Goal: Task Accomplishment & Management: Manage account settings

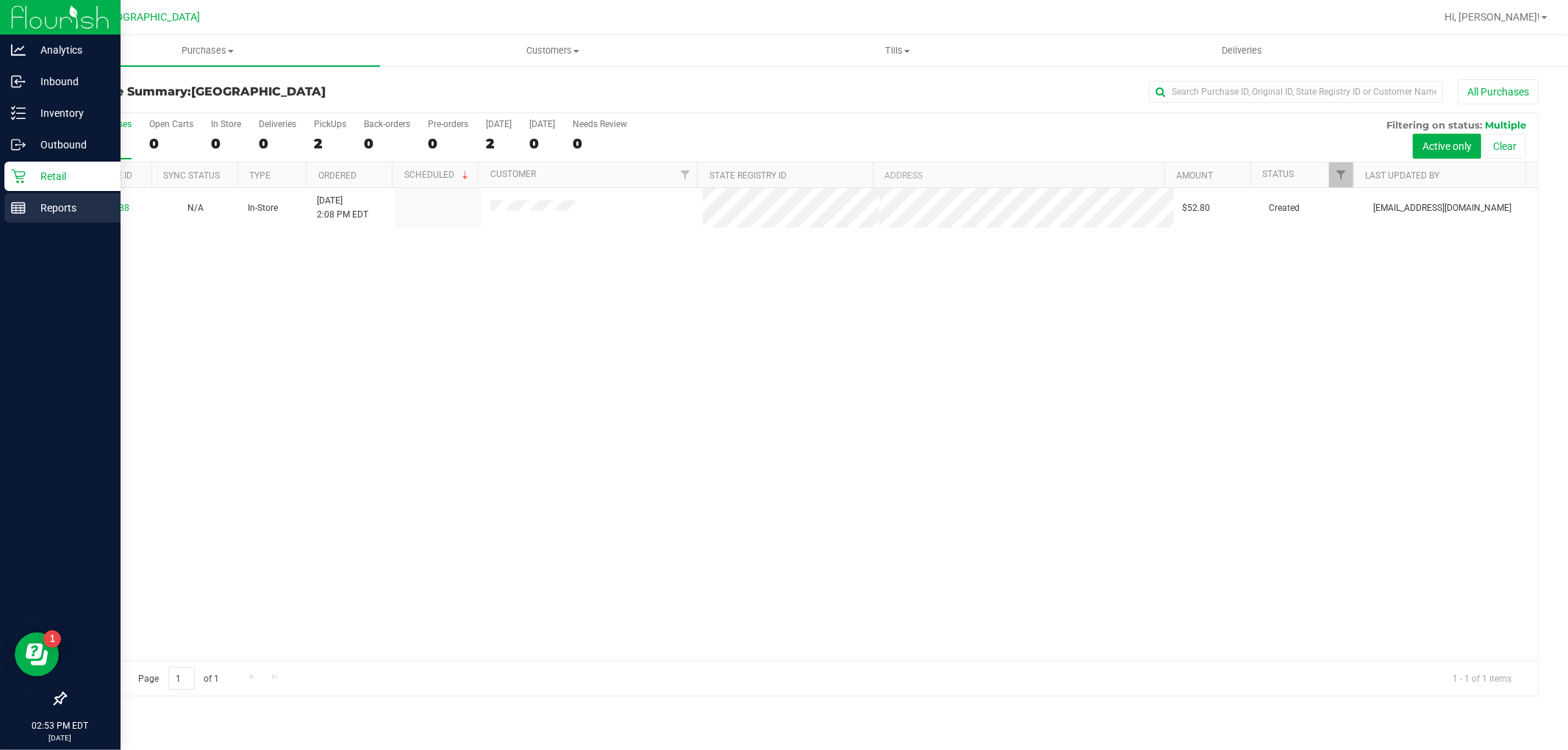
click at [33, 219] on div "Reports" at bounding box center [62, 209] width 116 height 30
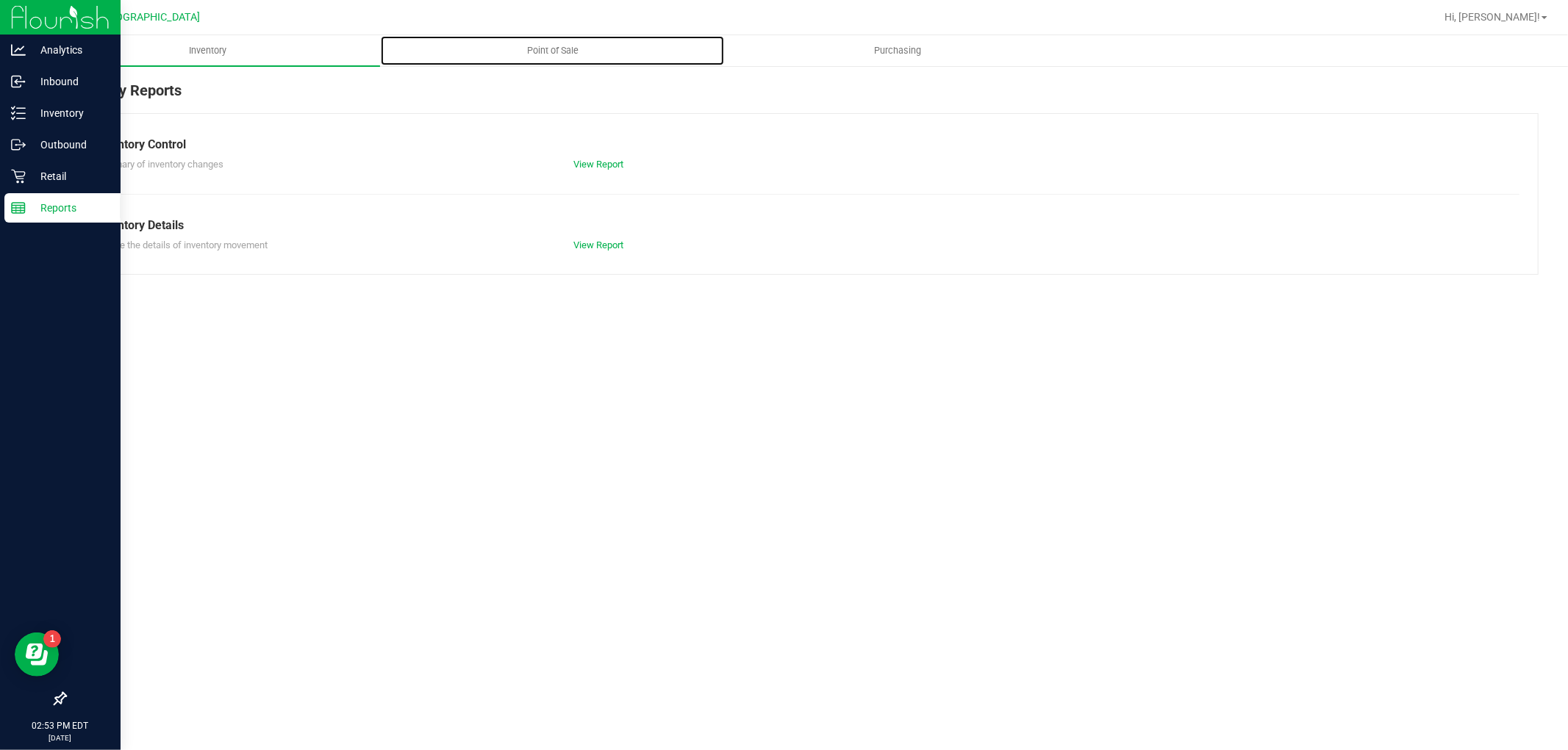
click at [561, 46] on span "Point of Sale" at bounding box center [552, 50] width 91 height 13
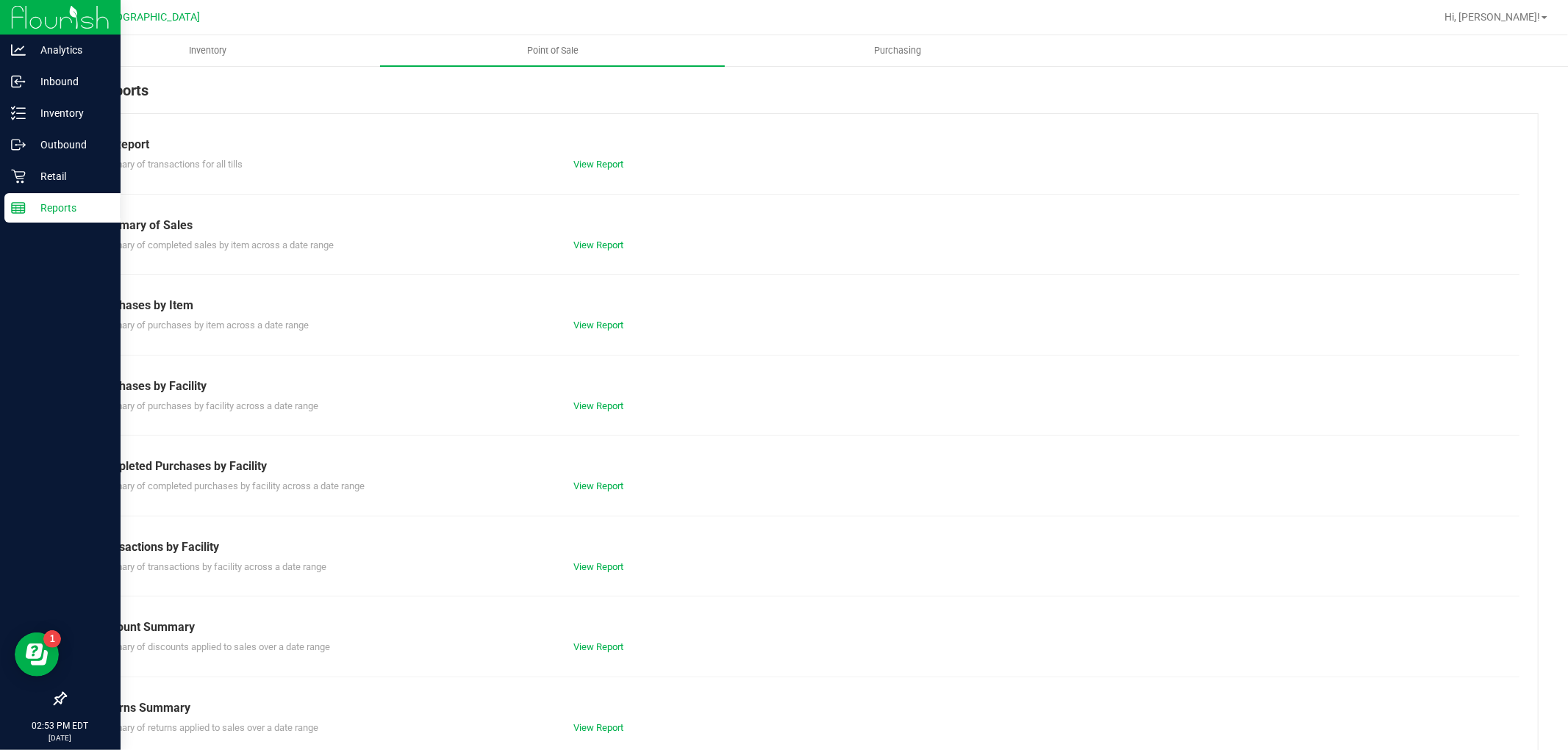
click at [600, 498] on div "Till Report Summary of transactions for all tills View Report Summary of Sales …" at bounding box center [801, 435] width 1474 height 645
click at [600, 490] on link "View Report" at bounding box center [598, 486] width 50 height 11
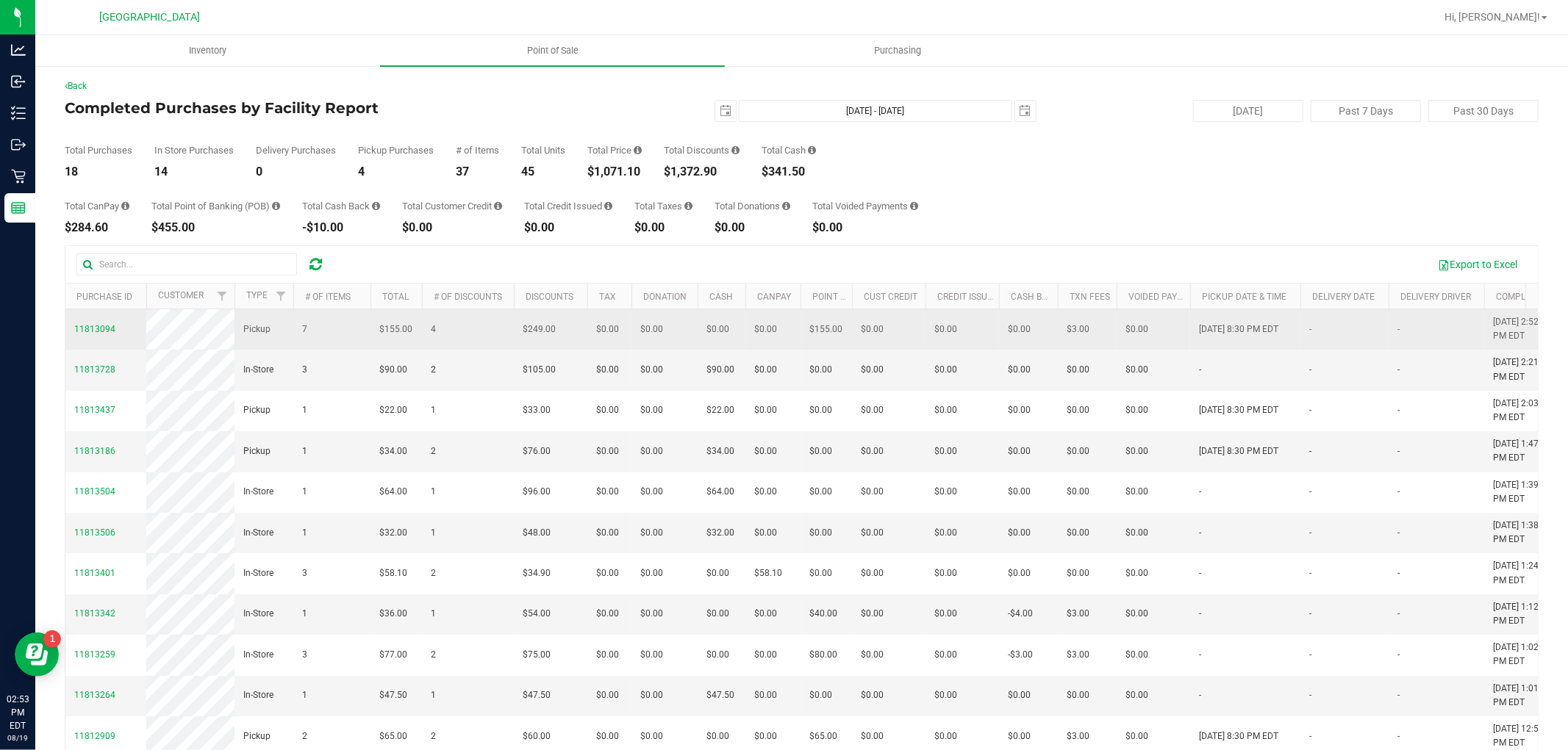
drag, startPoint x: 873, startPoint y: 432, endPoint x: 143, endPoint y: 315, distance: 739.3
click at [143, 315] on tbody "11813094 Pickup 7 $155.00 4 $249.00 $0.00 $0.00 $0.00 $0.00 $0.00 $0.00 $0.00 $…" at bounding box center [1117, 724] width 2103 height 831
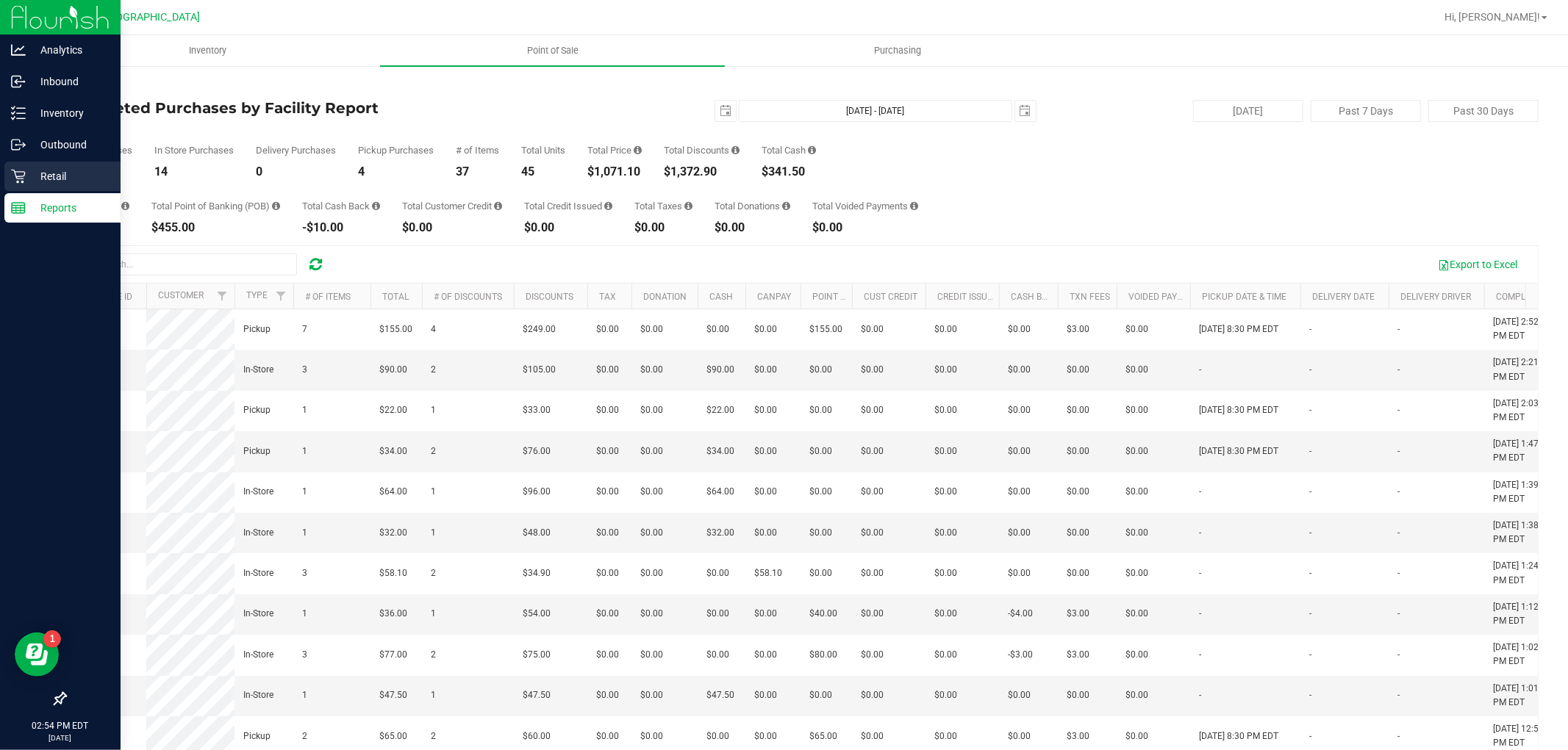
click at [19, 179] on icon at bounding box center [18, 177] width 14 height 14
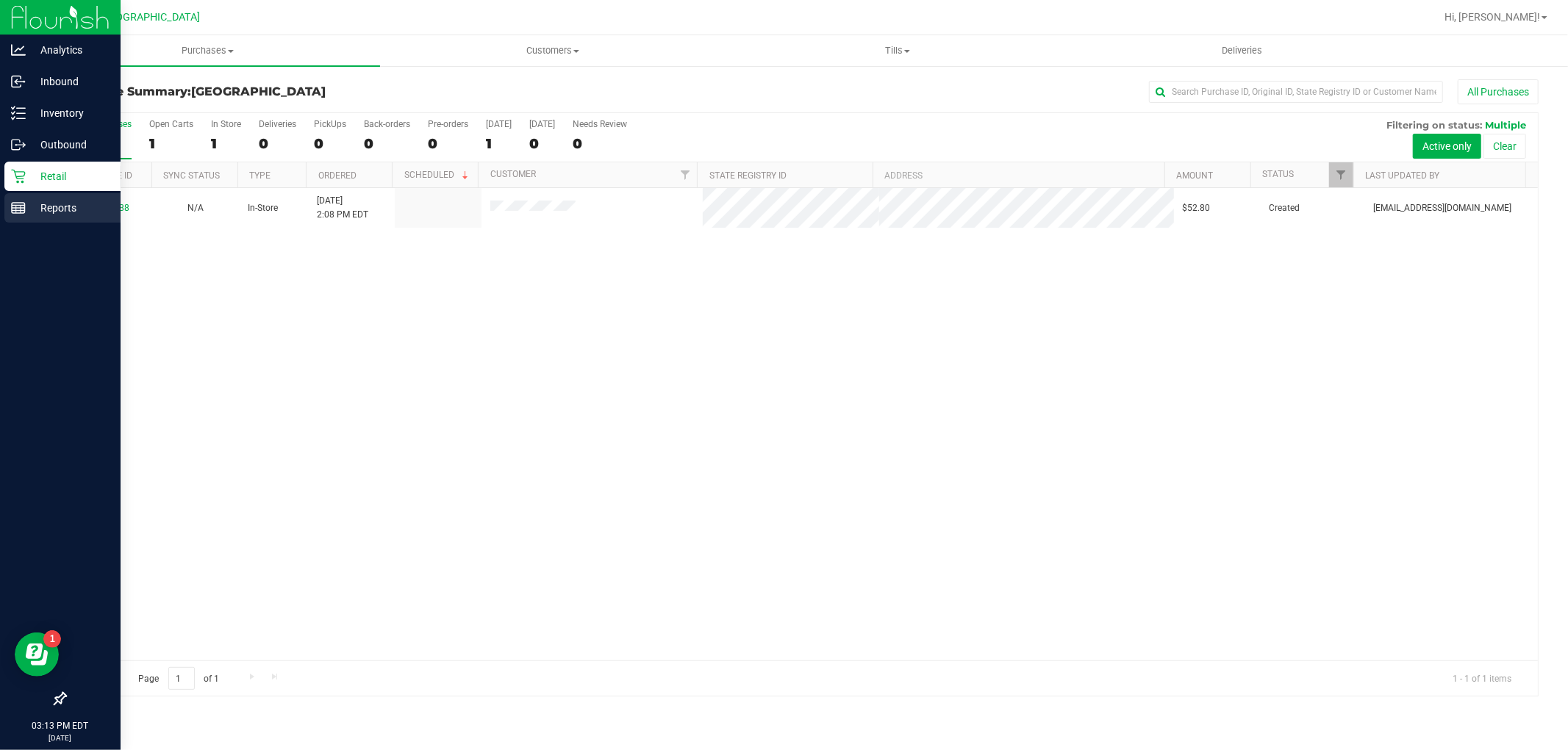
click at [44, 211] on p "Reports" at bounding box center [70, 208] width 88 height 18
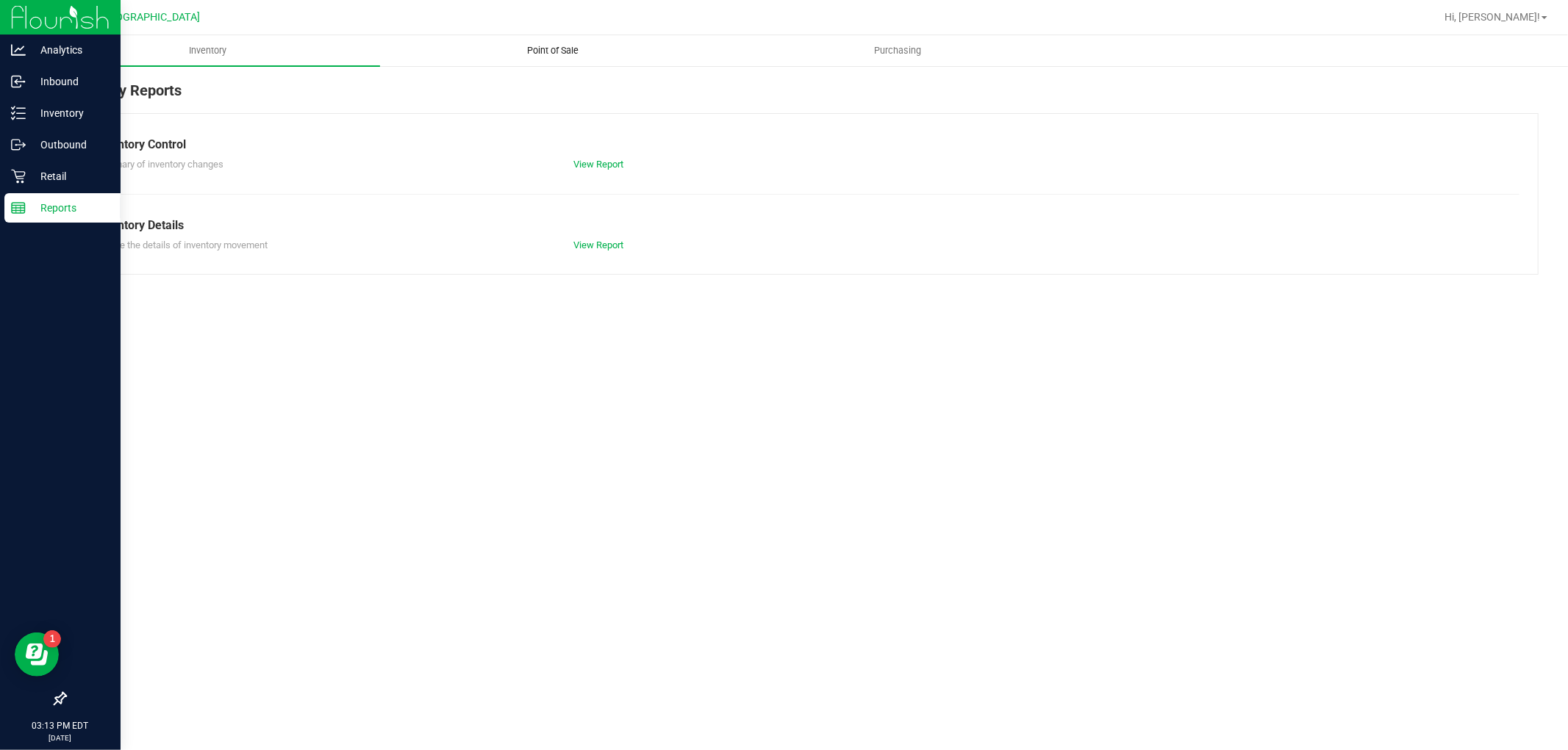
click at [566, 52] on span "Point of Sale" at bounding box center [552, 50] width 91 height 13
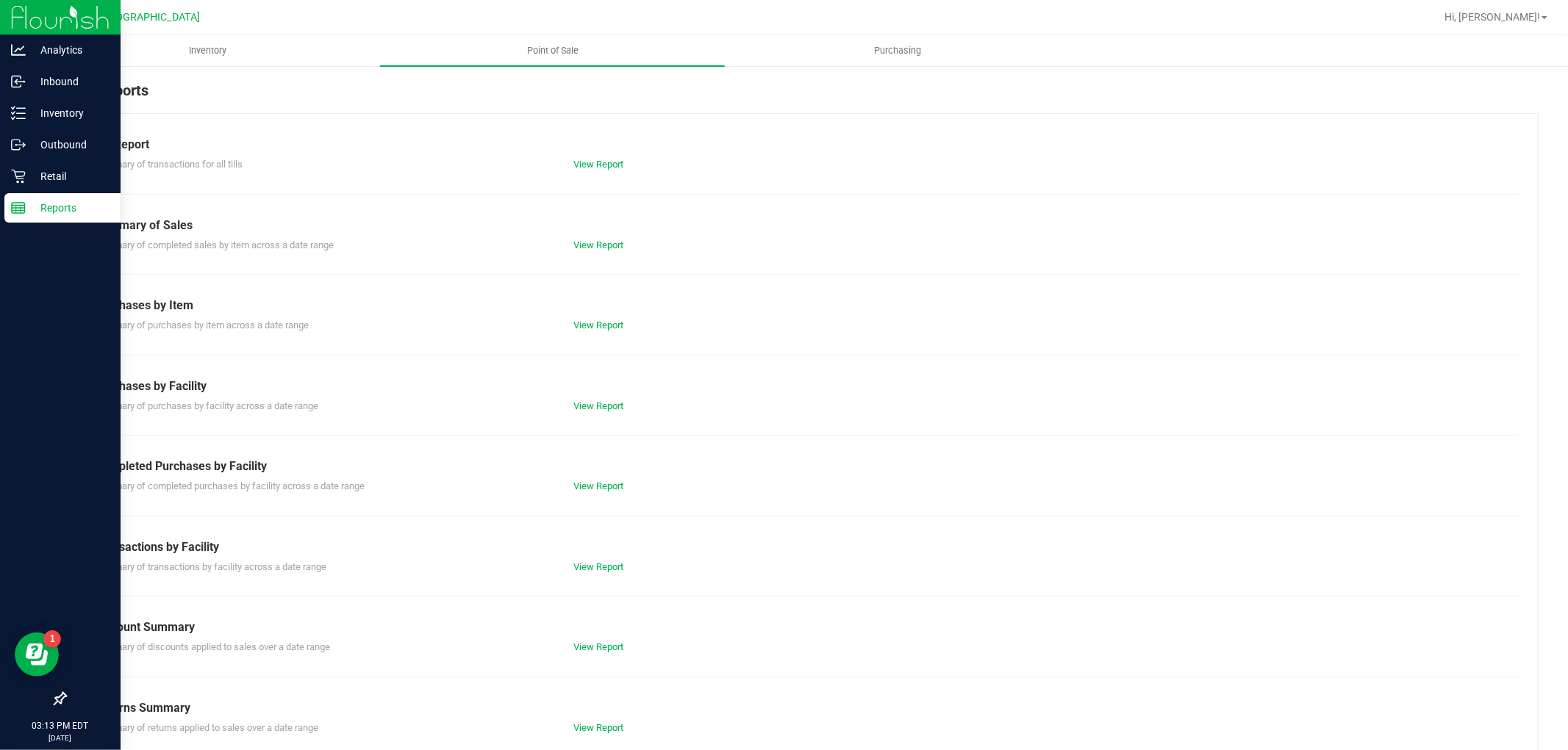
click at [589, 479] on div "View Report" at bounding box center [682, 486] width 238 height 15
click at [592, 482] on link "View Report" at bounding box center [598, 486] width 50 height 11
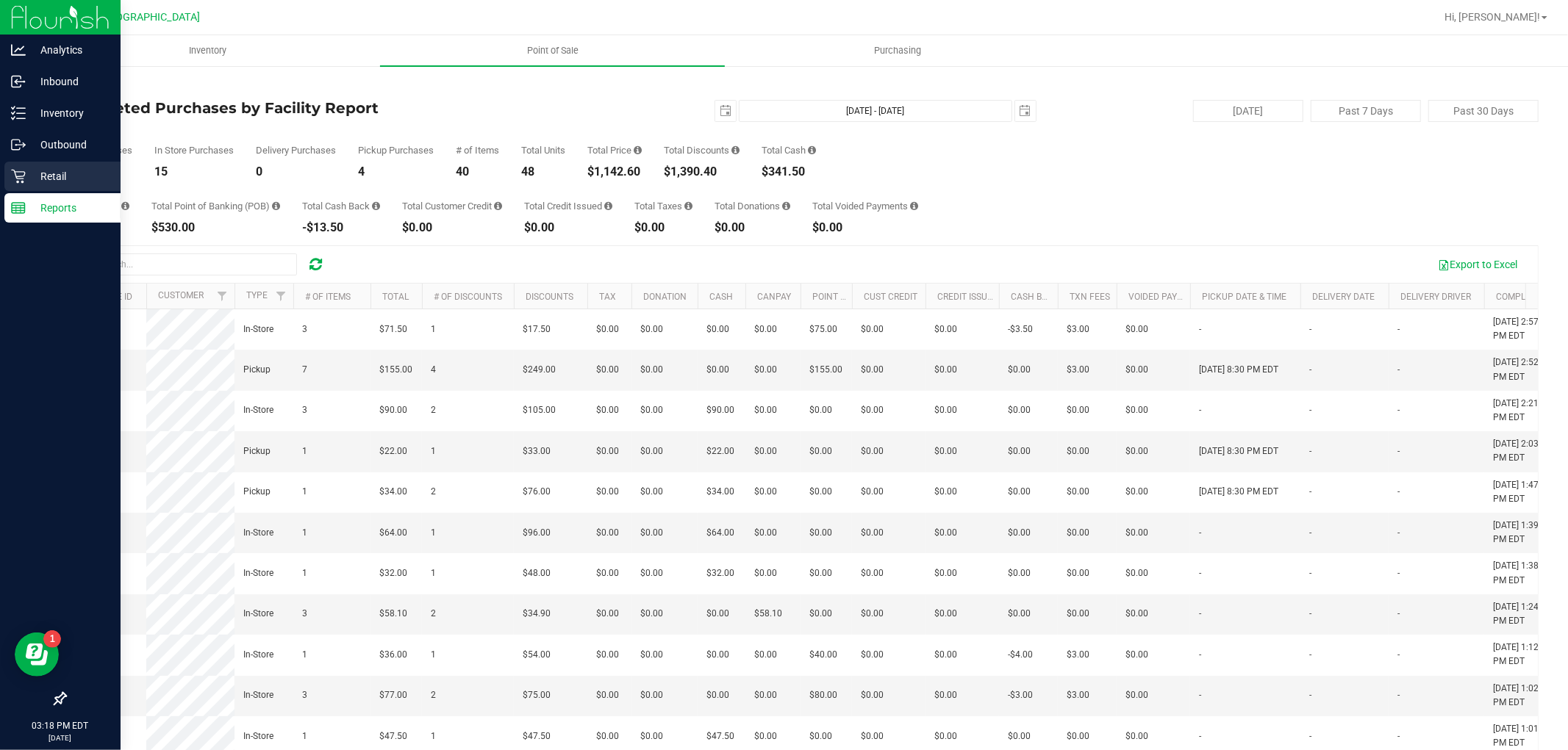
click at [34, 180] on p "Retail" at bounding box center [70, 177] width 88 height 18
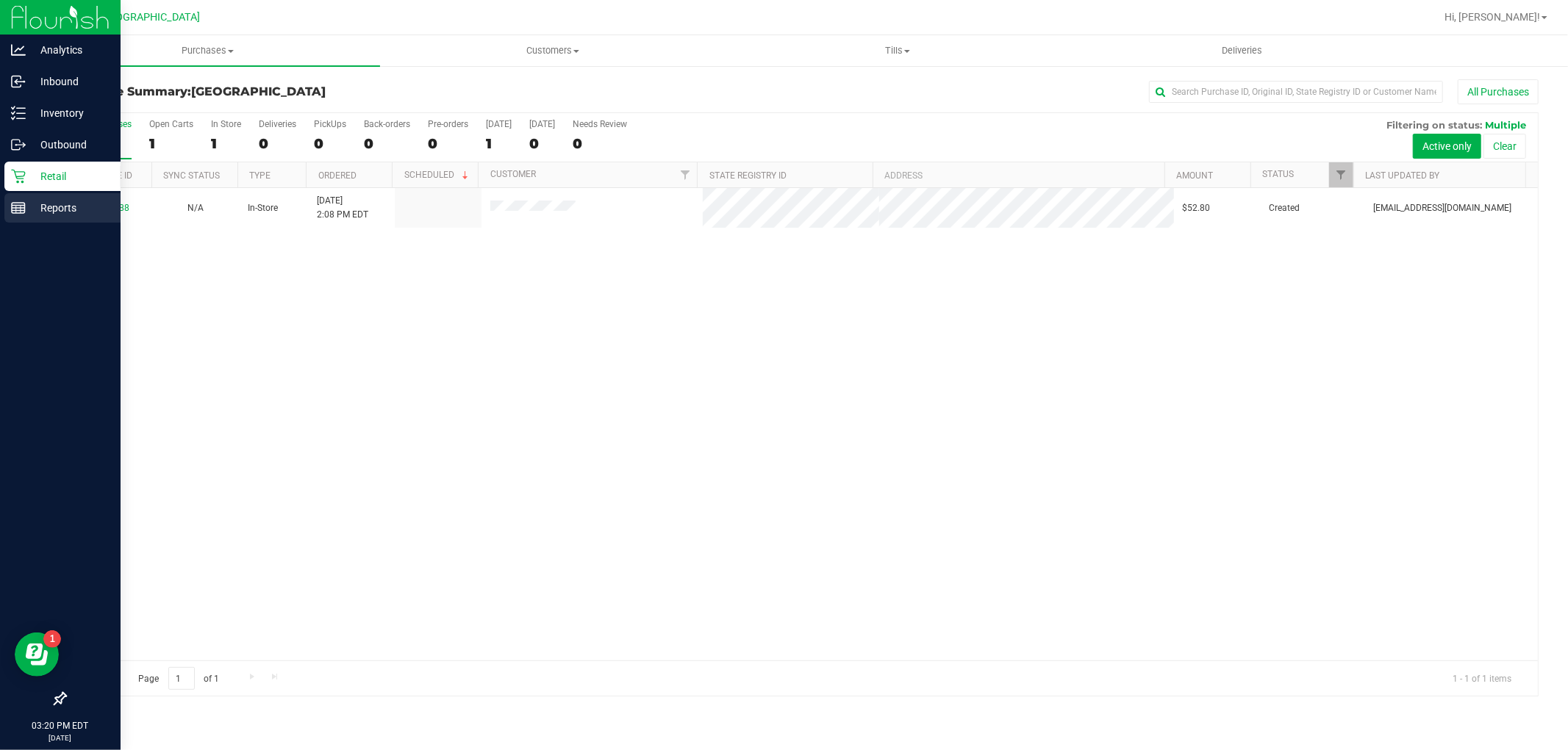
click at [13, 211] on line at bounding box center [18, 211] width 13 height 0
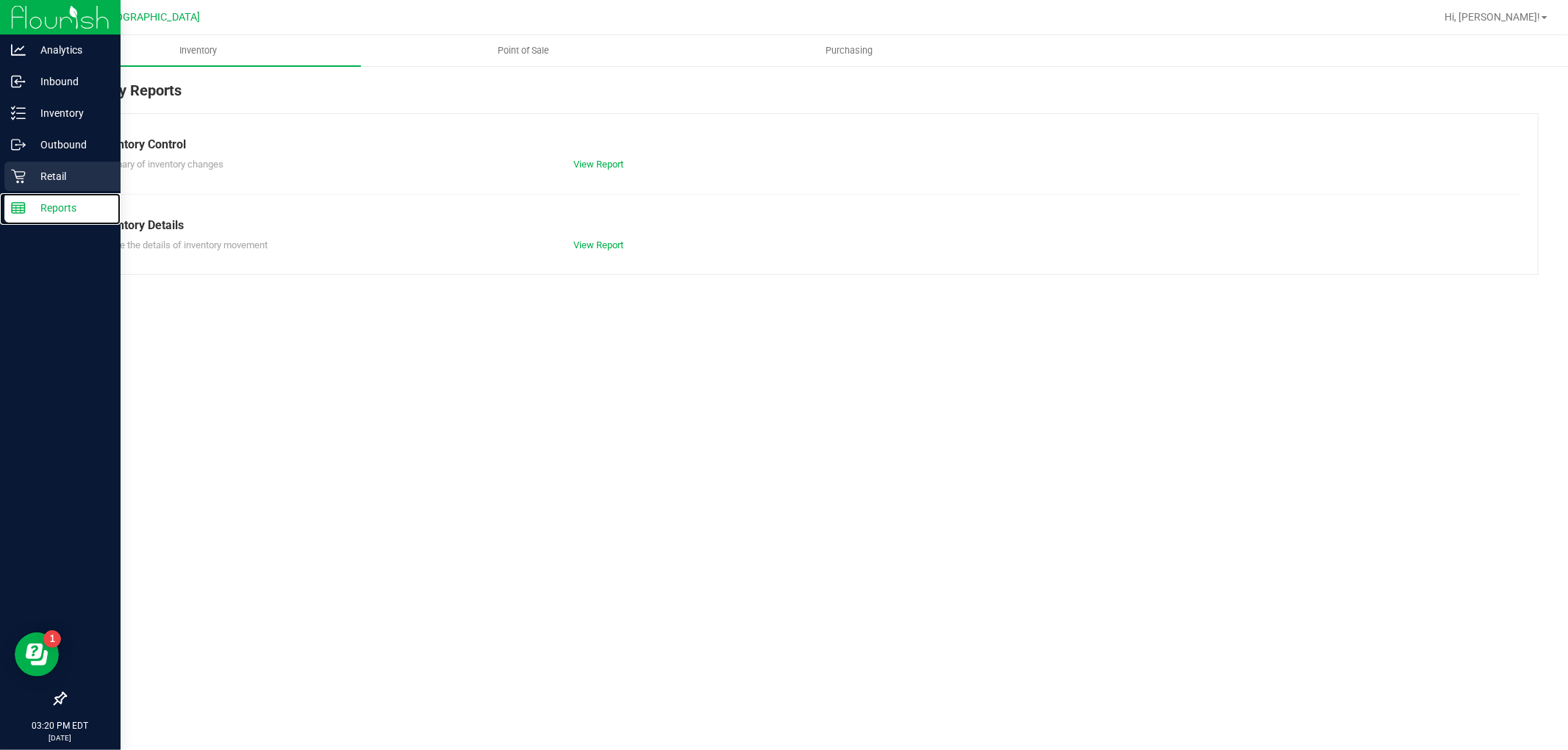
click at [42, 177] on p "Retail" at bounding box center [70, 177] width 88 height 18
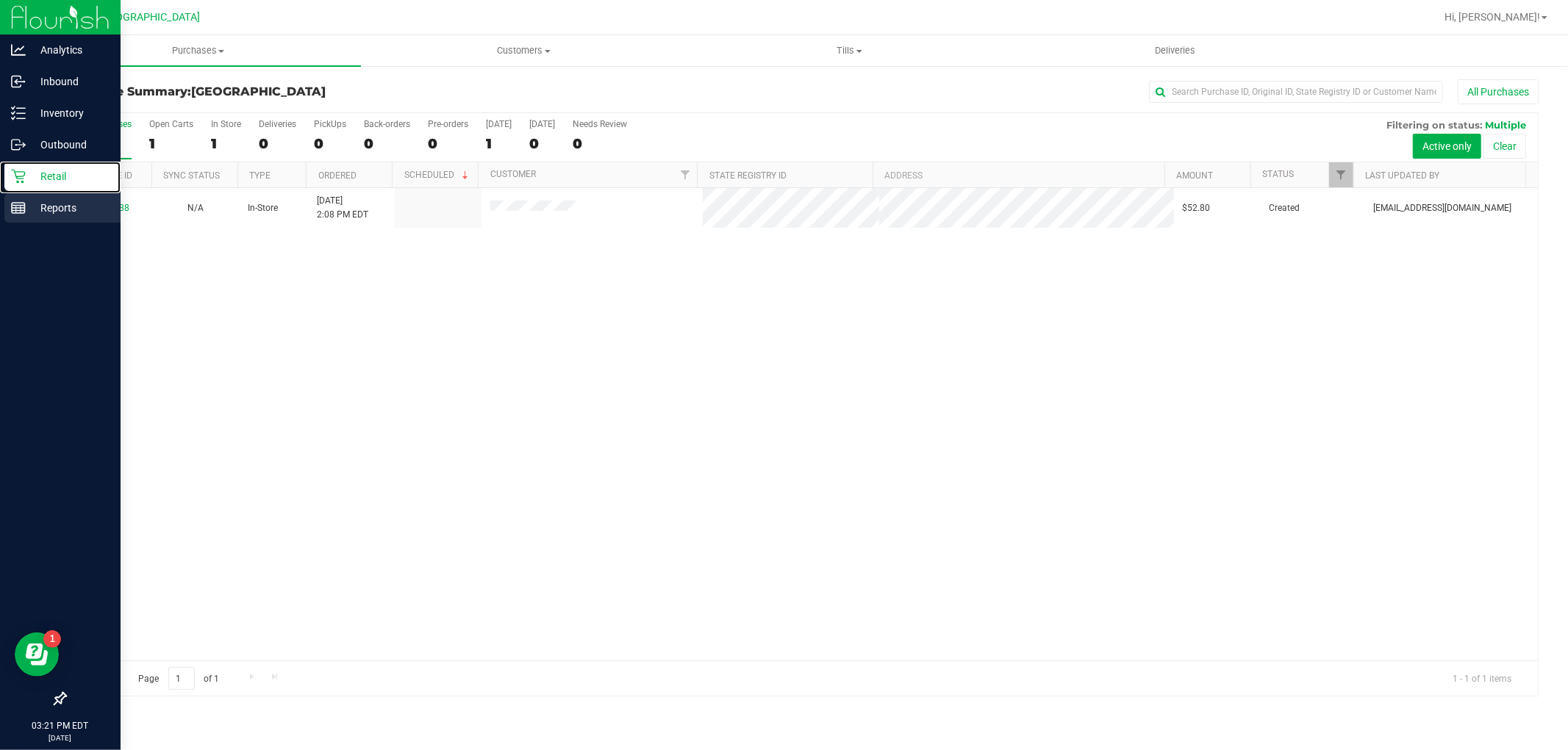
click at [33, 208] on p "Reports" at bounding box center [70, 208] width 88 height 18
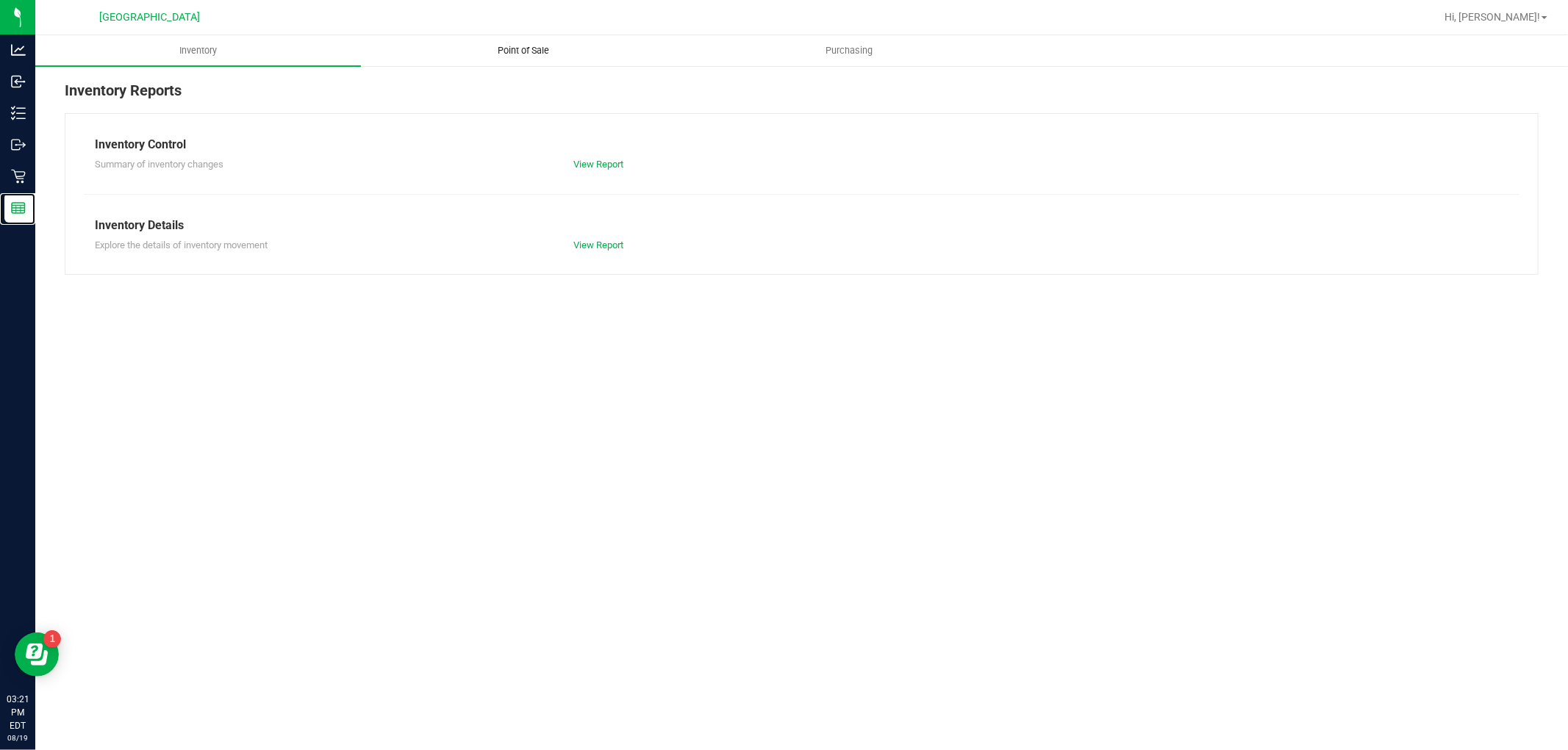
click at [511, 55] on span "Point of Sale" at bounding box center [525, 50] width 91 height 13
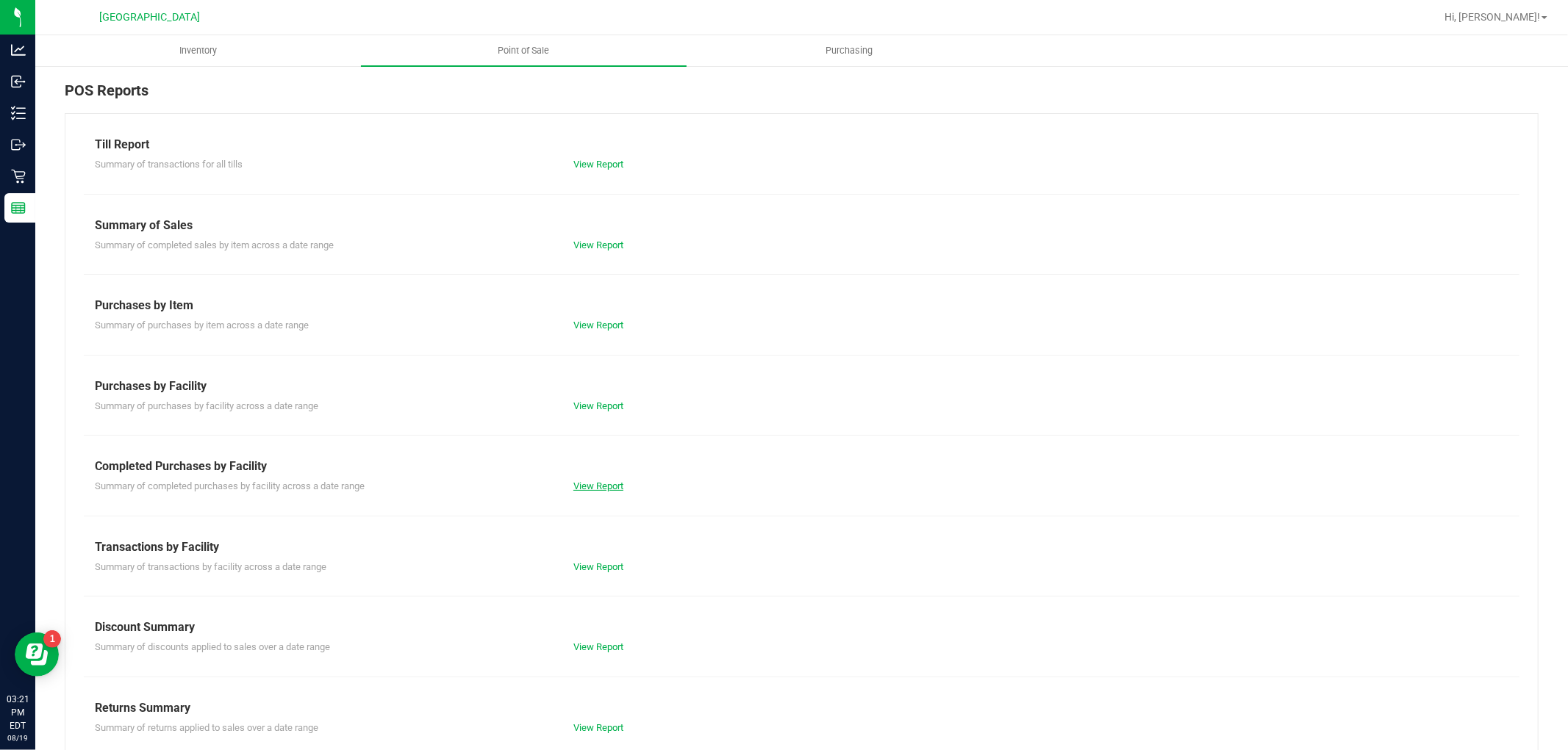
click at [589, 487] on link "View Report" at bounding box center [598, 486] width 50 height 11
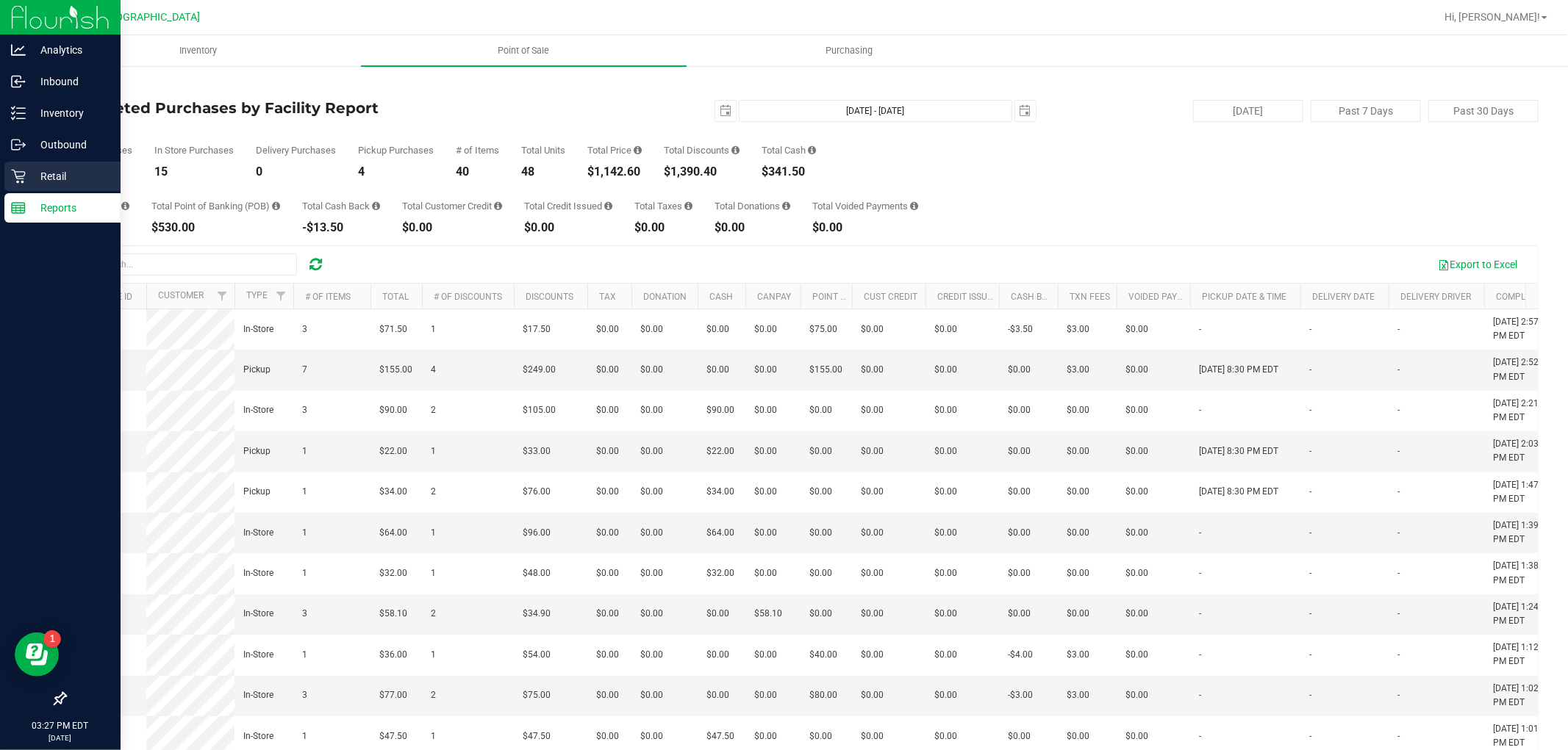
click at [33, 172] on p "Retail" at bounding box center [70, 177] width 88 height 18
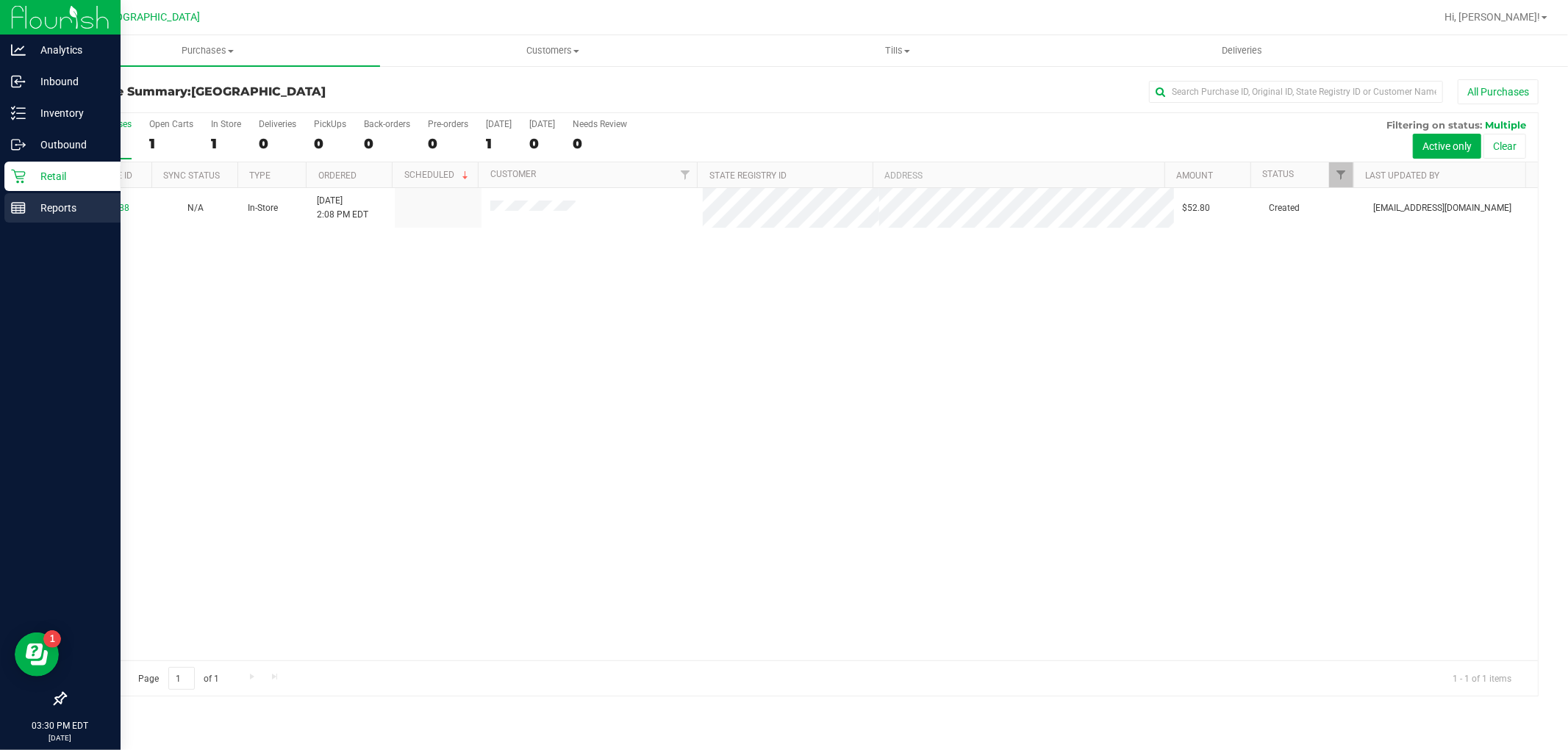
click at [12, 203] on rect at bounding box center [18, 208] width 13 height 10
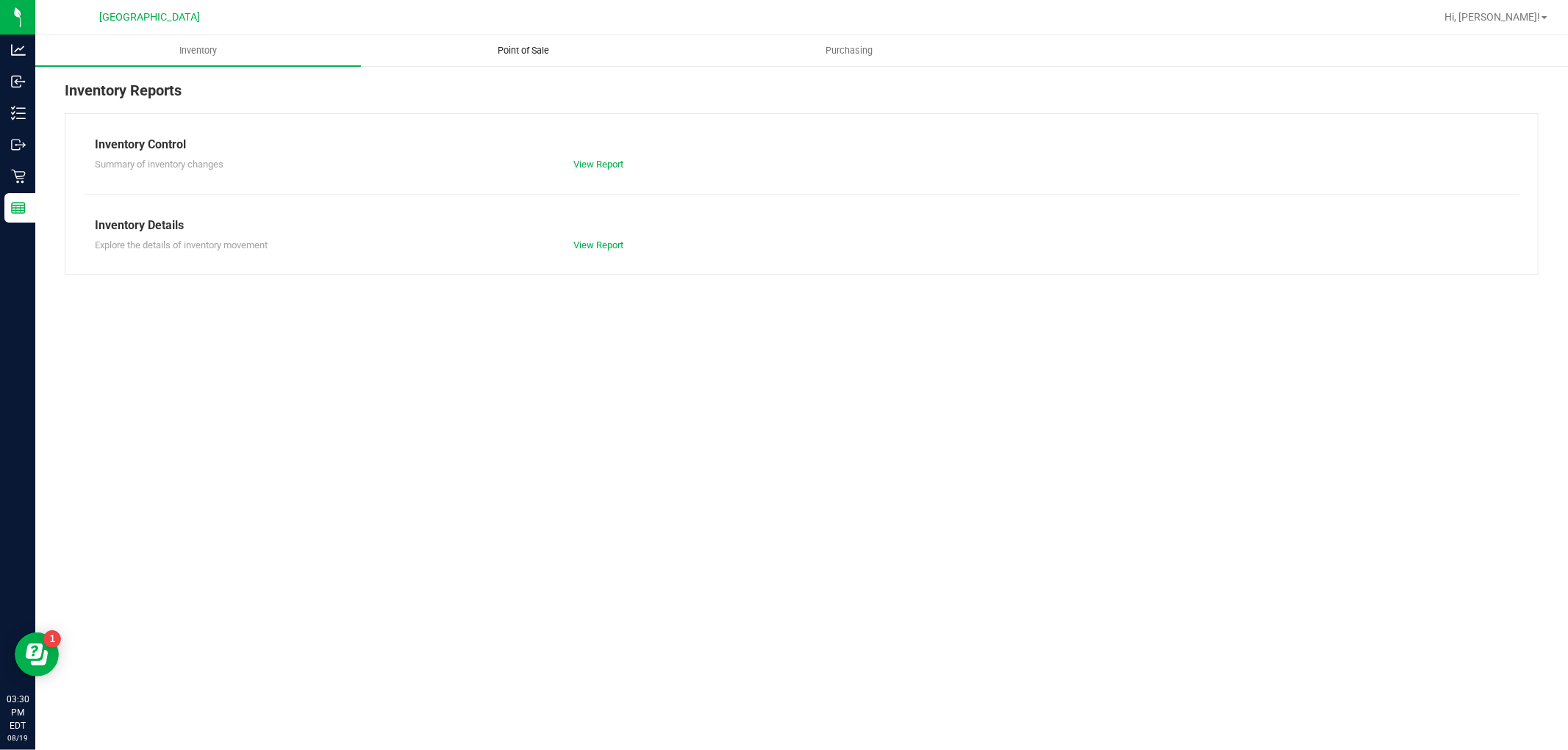
click at [517, 58] on uib-tab-heading "Point of Sale" at bounding box center [524, 51] width 324 height 30
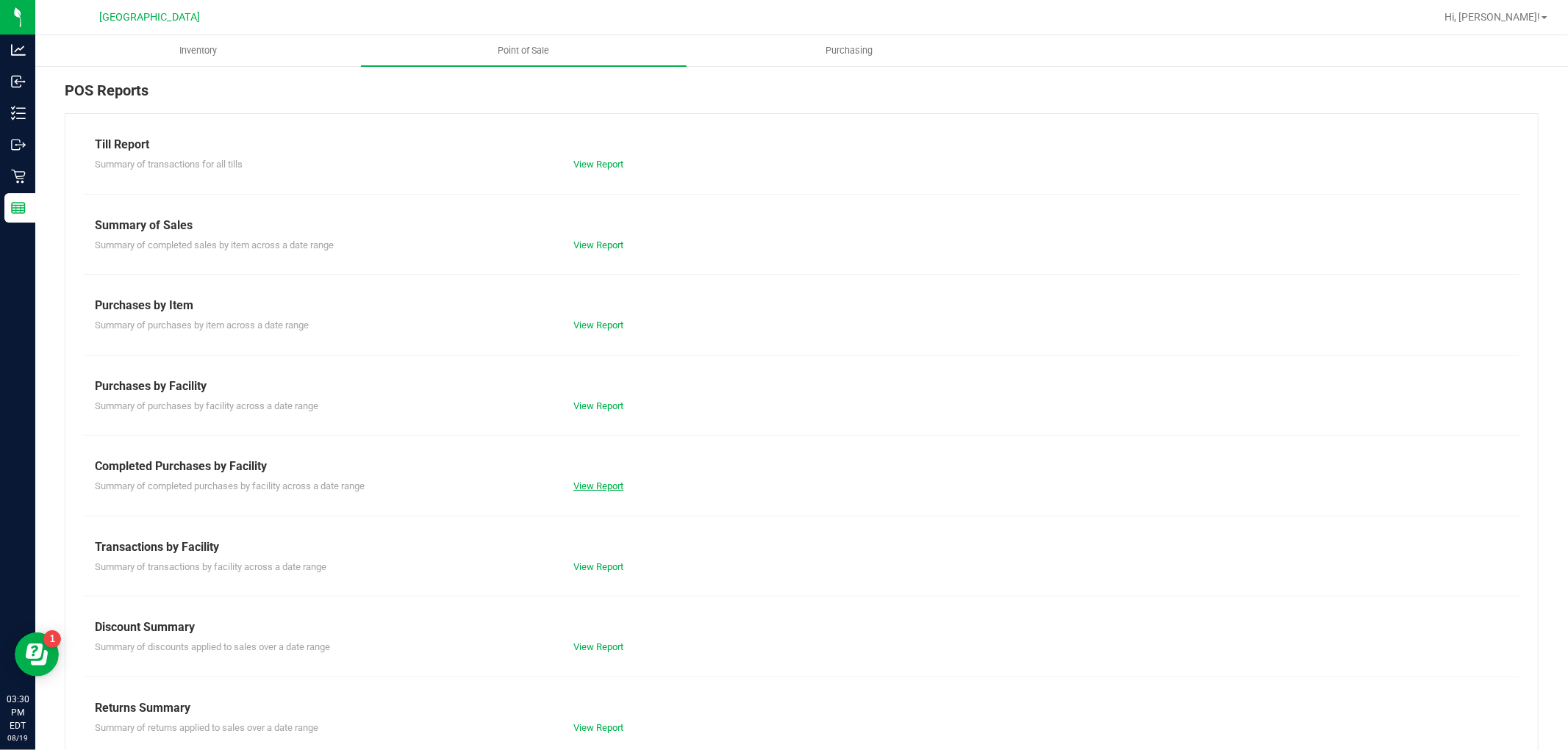
click at [603, 483] on link "View Report" at bounding box center [598, 486] width 50 height 11
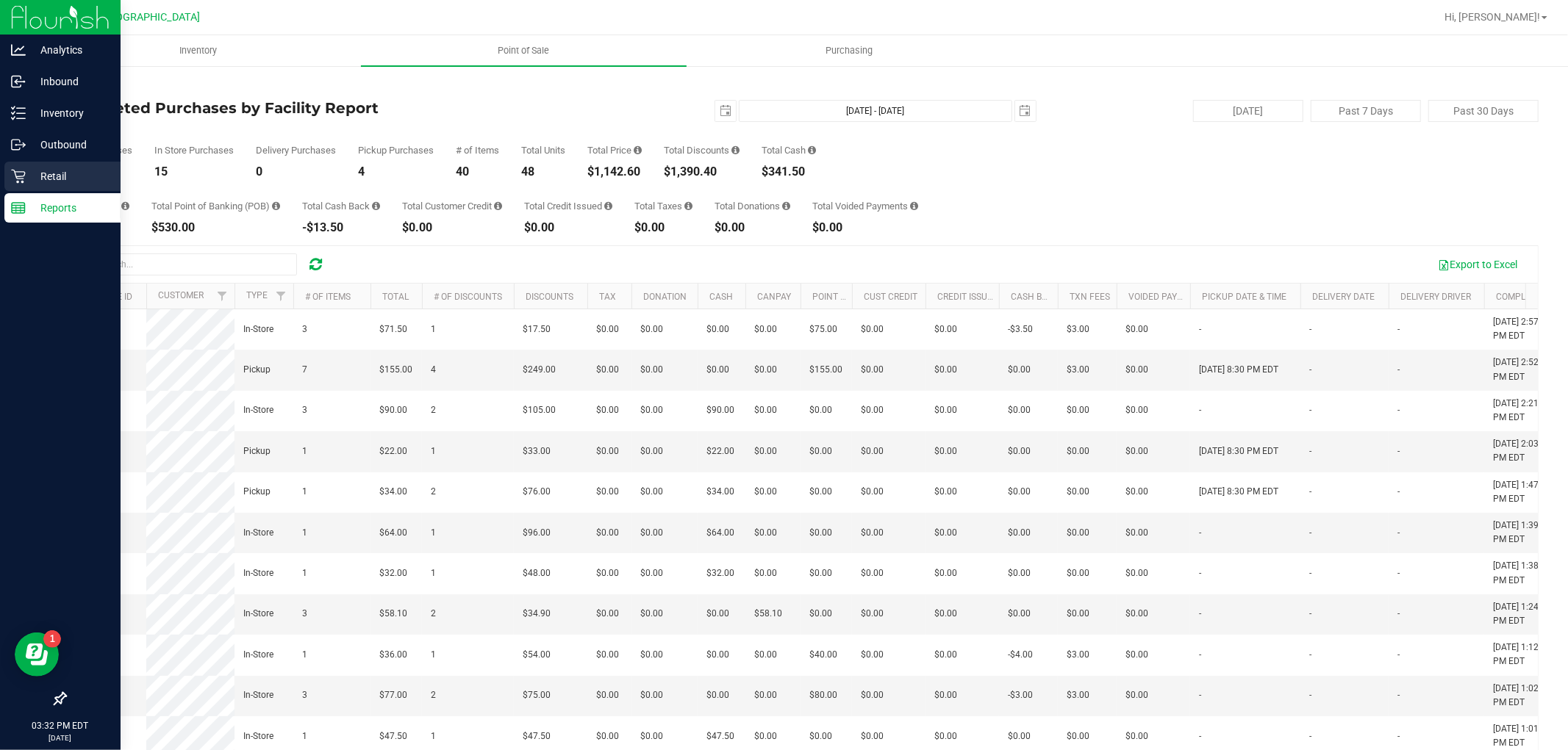
click at [64, 168] on p "Retail" at bounding box center [70, 177] width 88 height 18
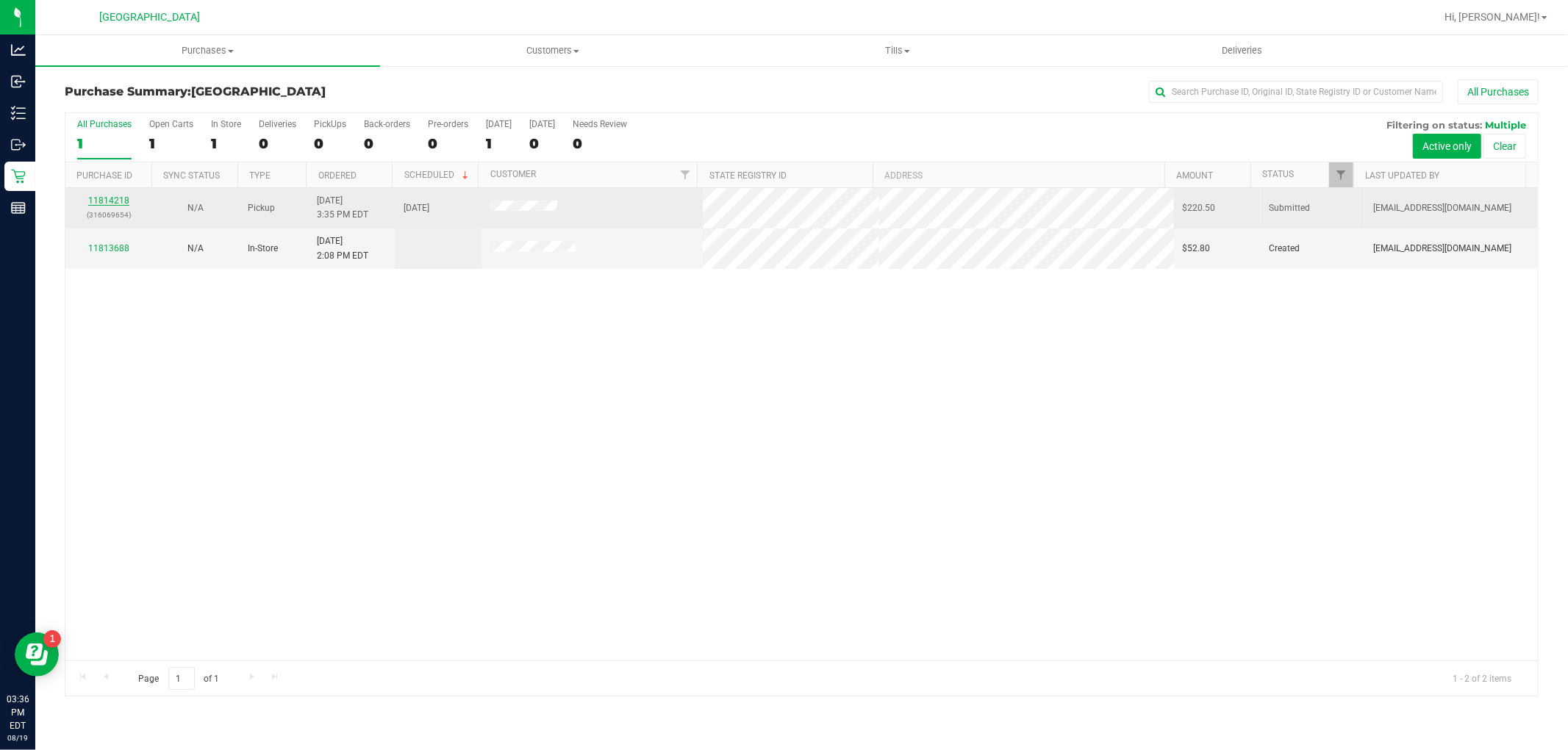
click at [115, 199] on link "11814218" at bounding box center [108, 201] width 41 height 10
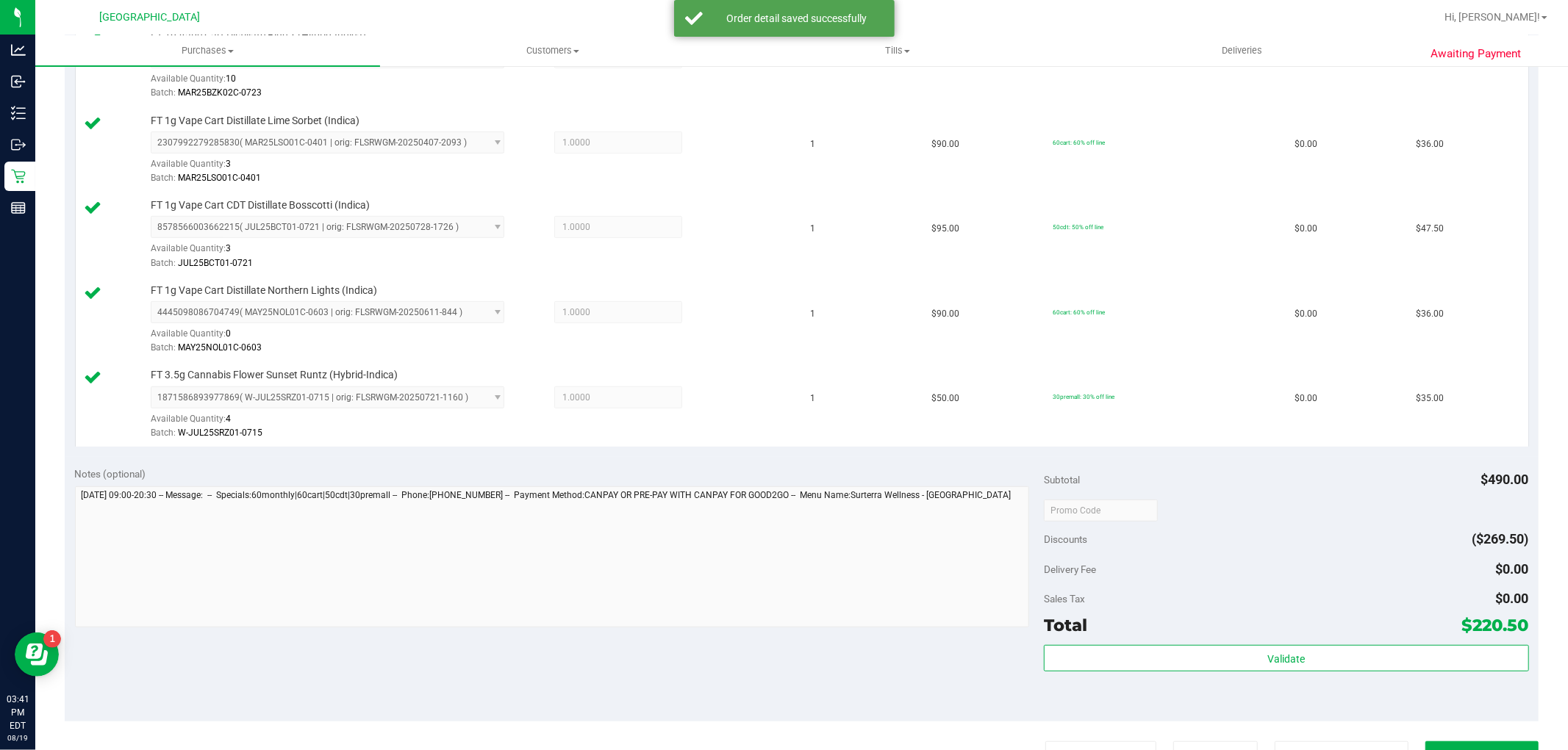
scroll to position [653, 0]
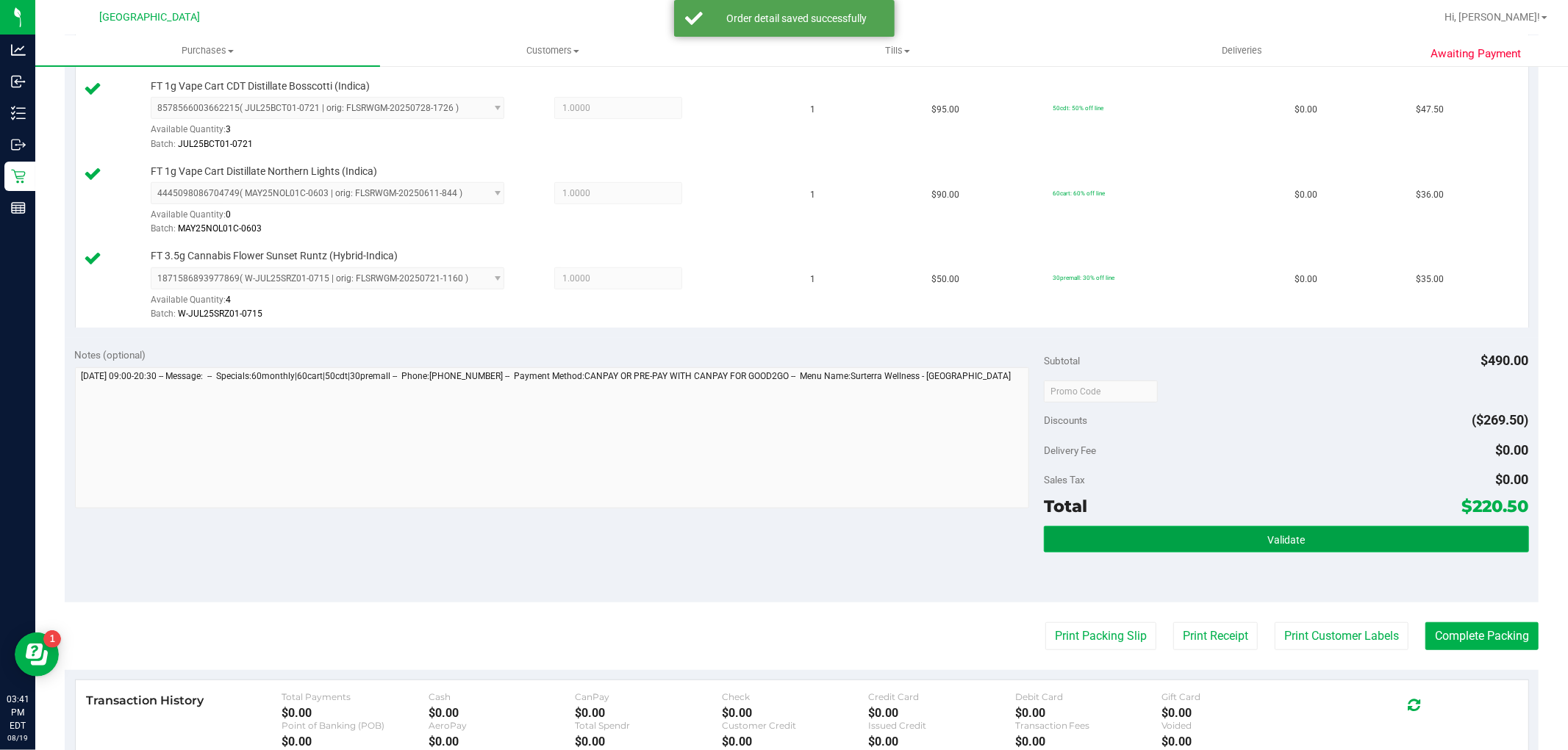
click at [1222, 548] on button "Validate" at bounding box center [1287, 539] width 485 height 27
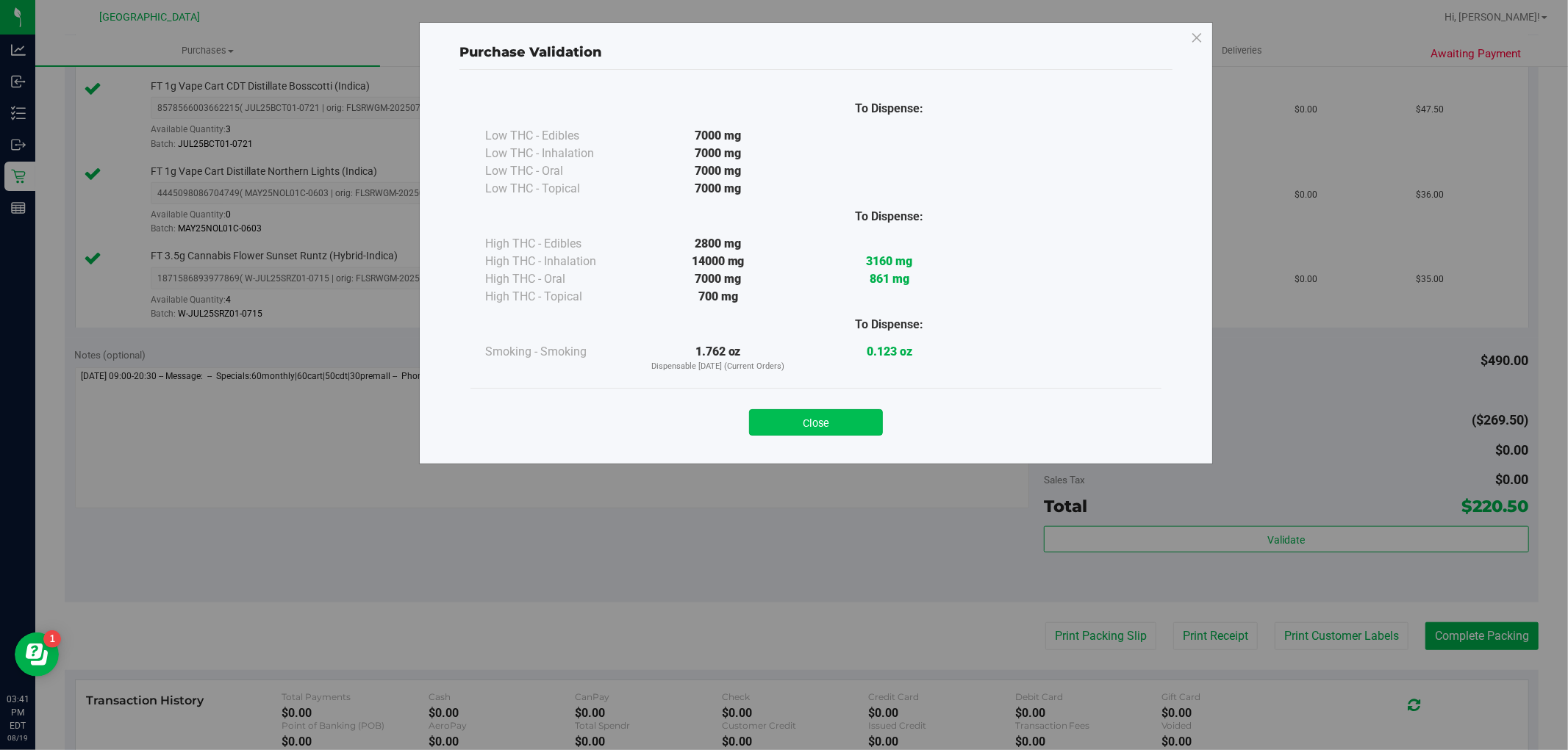
click at [841, 416] on button "Close" at bounding box center [816, 422] width 134 height 27
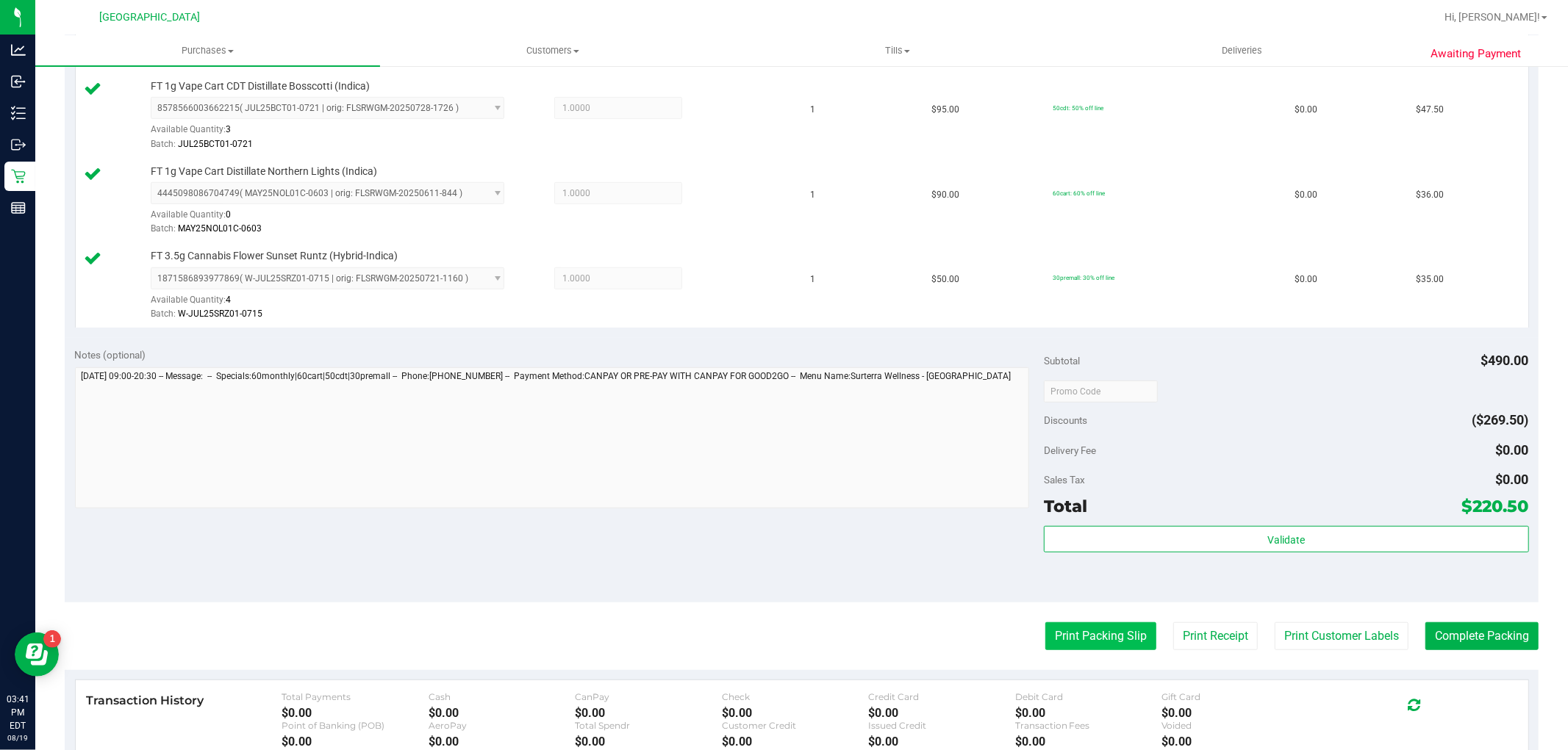
click at [1074, 637] on button "Print Packing Slip" at bounding box center [1101, 637] width 111 height 28
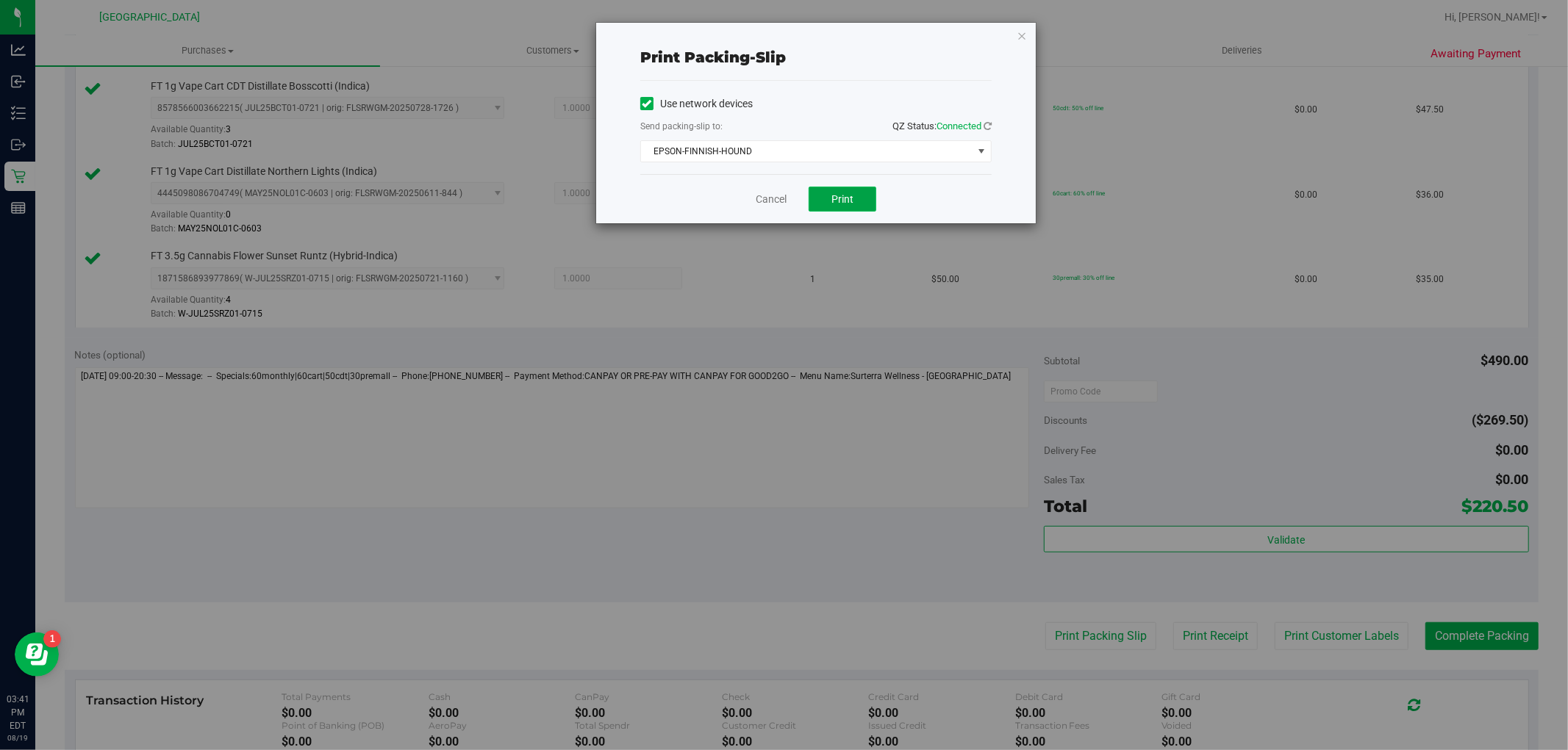
click at [852, 195] on span "Print" at bounding box center [843, 200] width 22 height 12
click at [761, 194] on link "Cancel" at bounding box center [771, 200] width 31 height 16
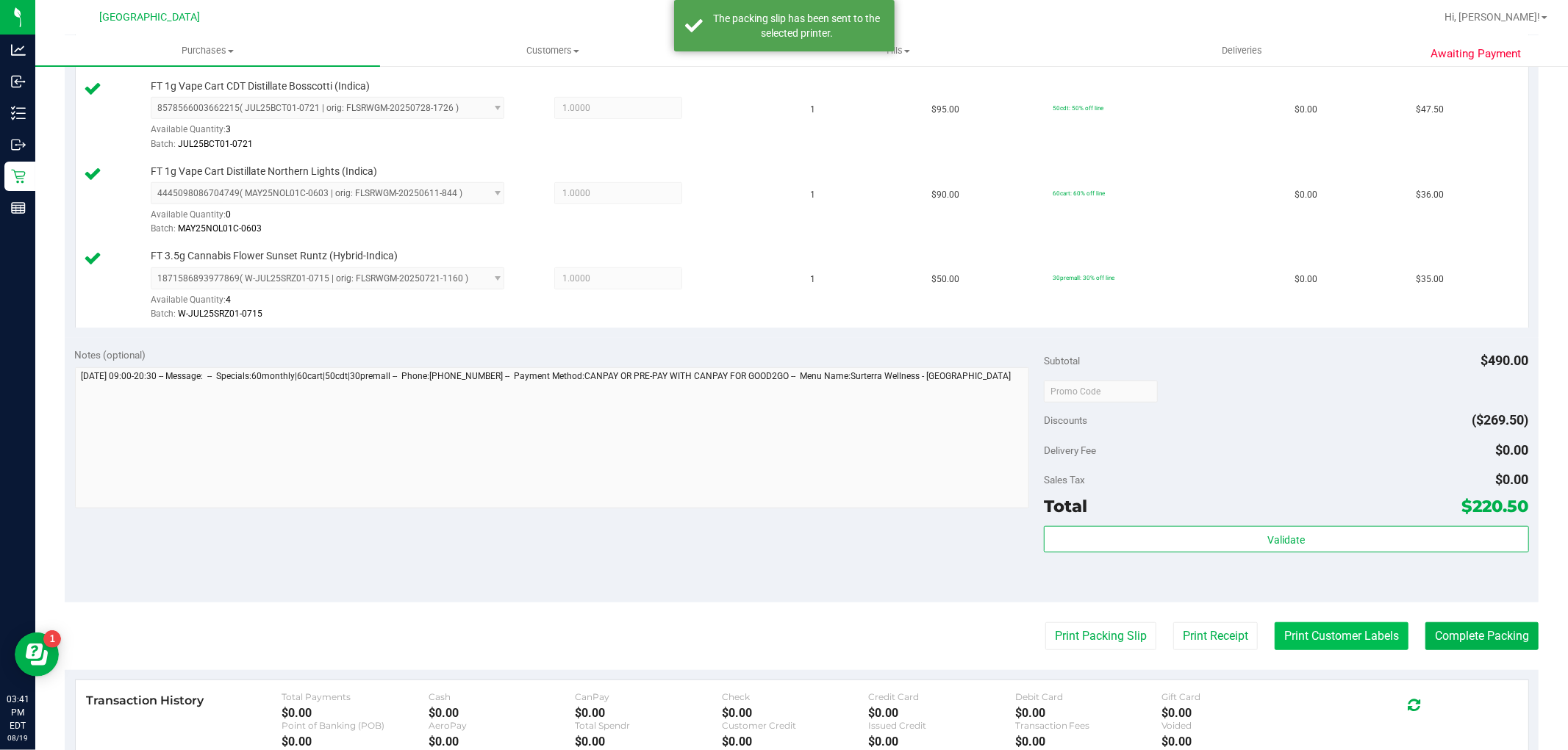
click at [1364, 630] on button "Print Customer Labels" at bounding box center [1341, 637] width 134 height 28
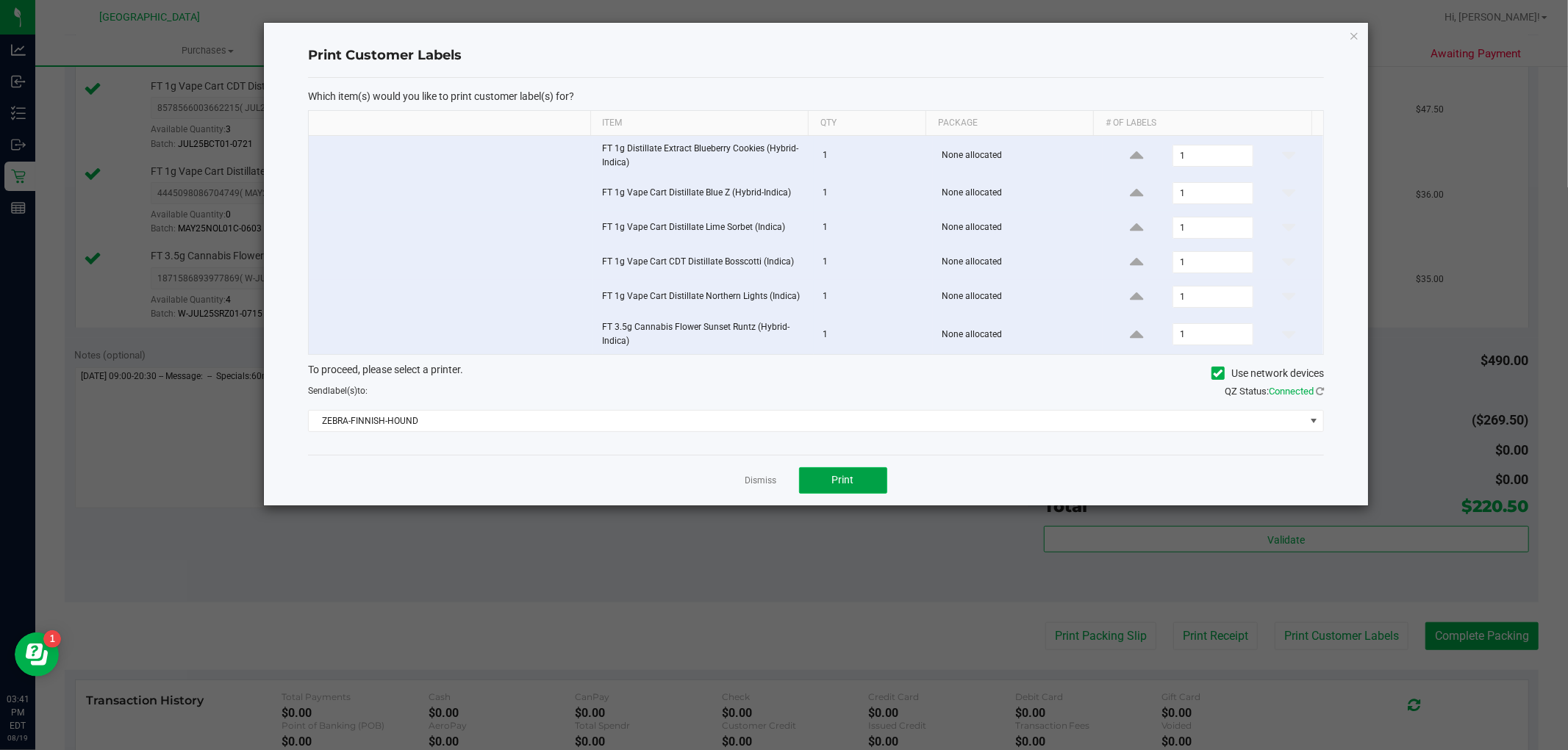
click at [849, 476] on span "Print" at bounding box center [843, 480] width 22 height 12
click at [750, 484] on link "Dismiss" at bounding box center [761, 481] width 32 height 13
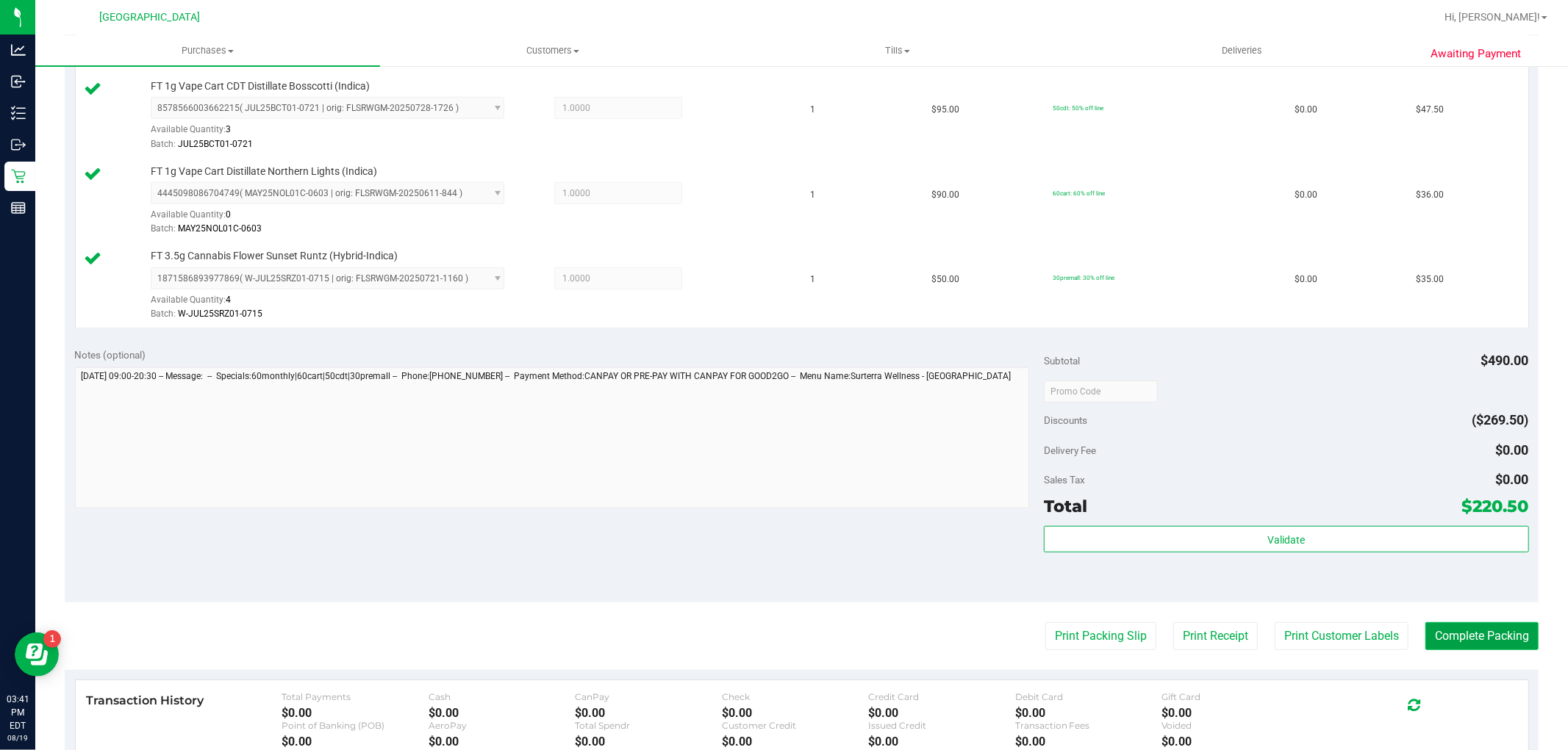
click at [1474, 626] on button "Complete Packing" at bounding box center [1482, 637] width 113 height 28
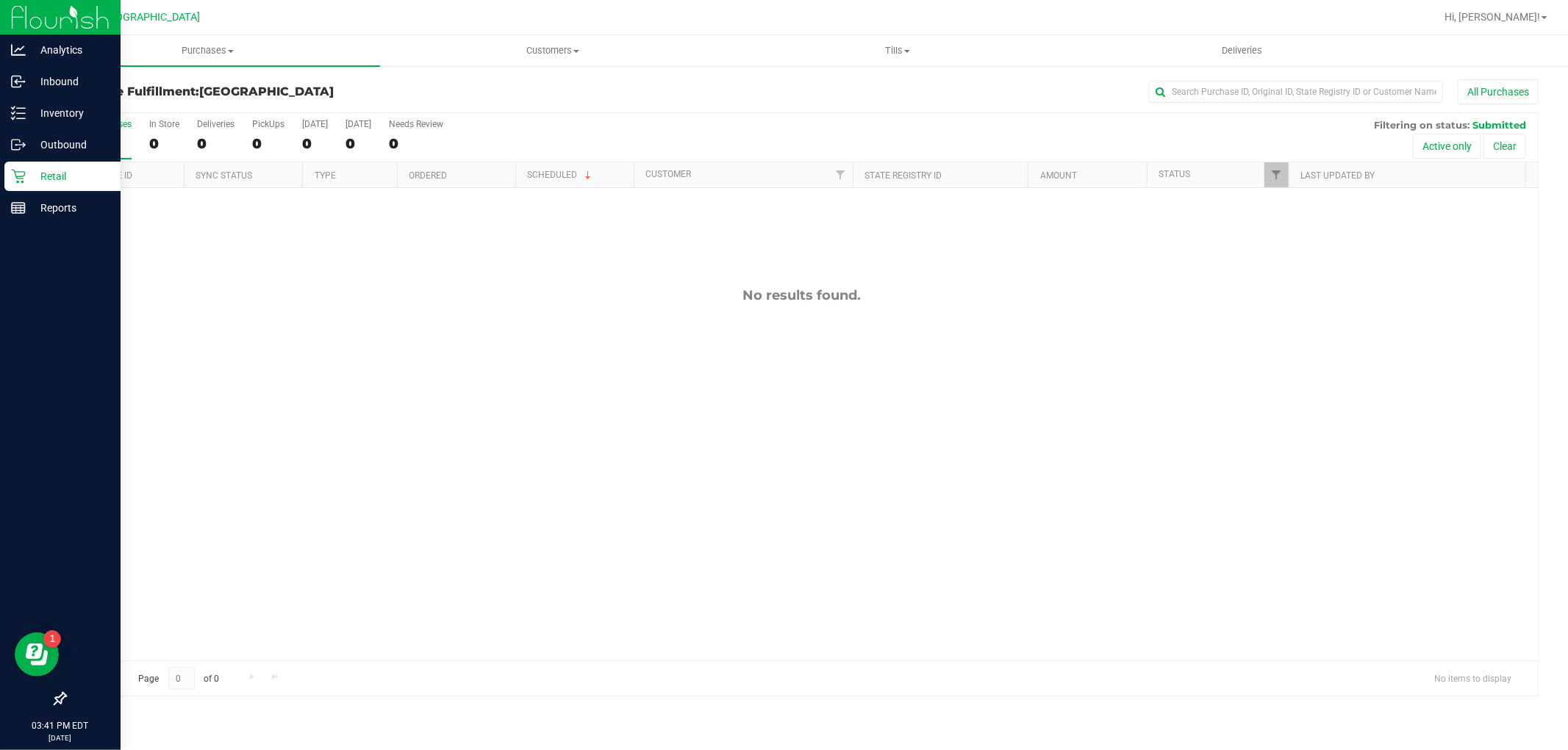
click at [16, 171] on icon at bounding box center [18, 176] width 15 height 15
